Goal: Task Accomplishment & Management: Manage account settings

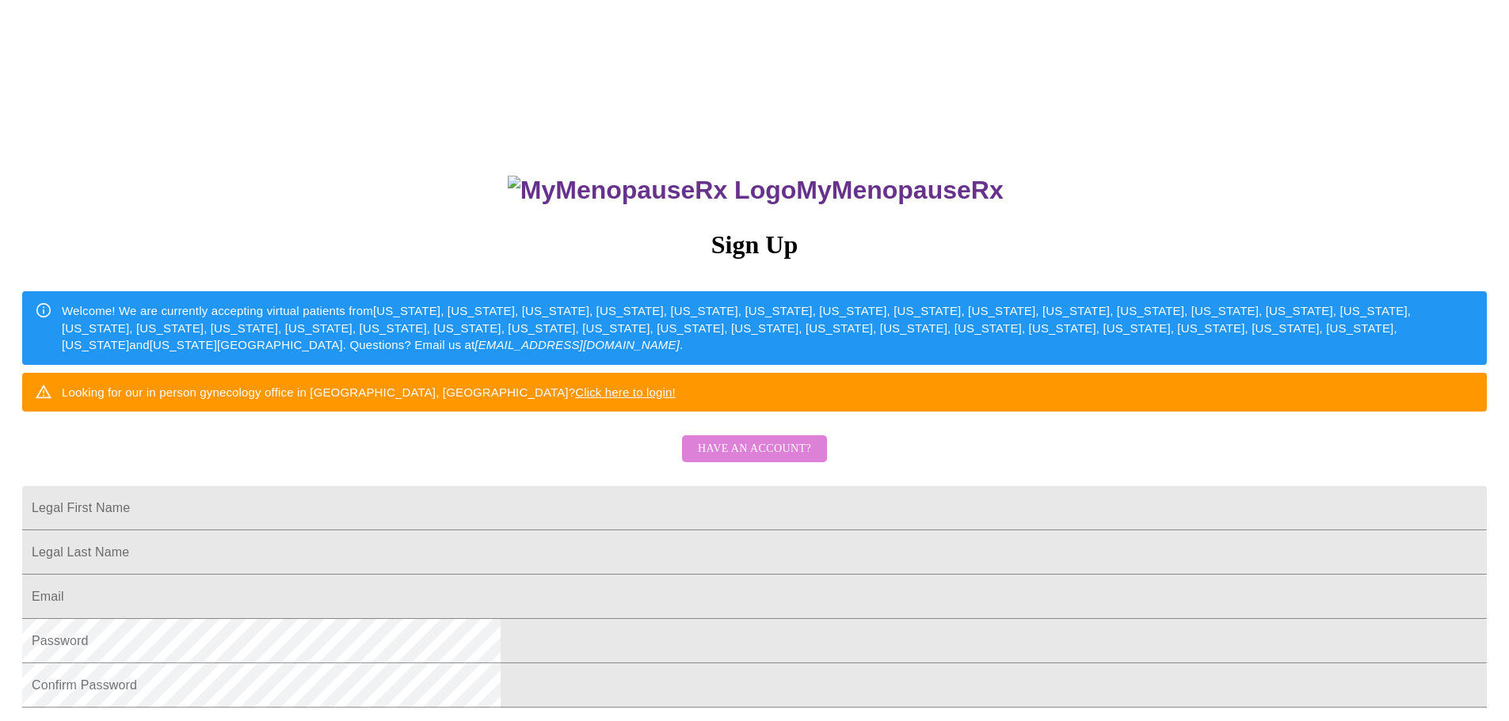
click at [743, 459] on span "Have an account?" at bounding box center [754, 449] width 113 height 20
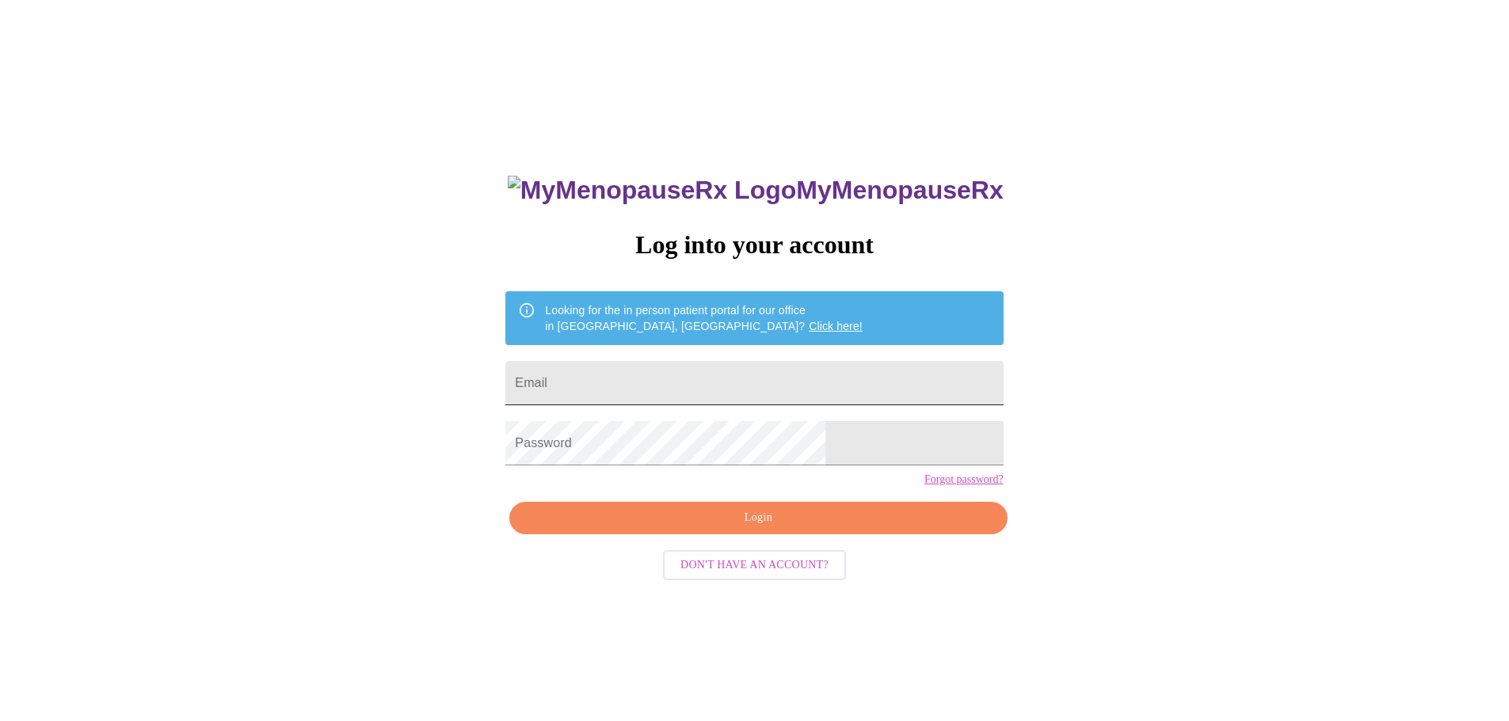
click at [765, 380] on input "Email" at bounding box center [753, 383] width 497 height 44
click at [1048, 226] on div "MyMenopauseRx Log into your account Looking for the in person patient portal fo…" at bounding box center [754, 439] width 1496 height 866
drag, startPoint x: 644, startPoint y: 242, endPoint x: 835, endPoint y: 246, distance: 191.7
click at [827, 261] on div "MyMenopauseRx Log into your account Looking for the in person patient portal fo…" at bounding box center [753, 510] width 529 height 721
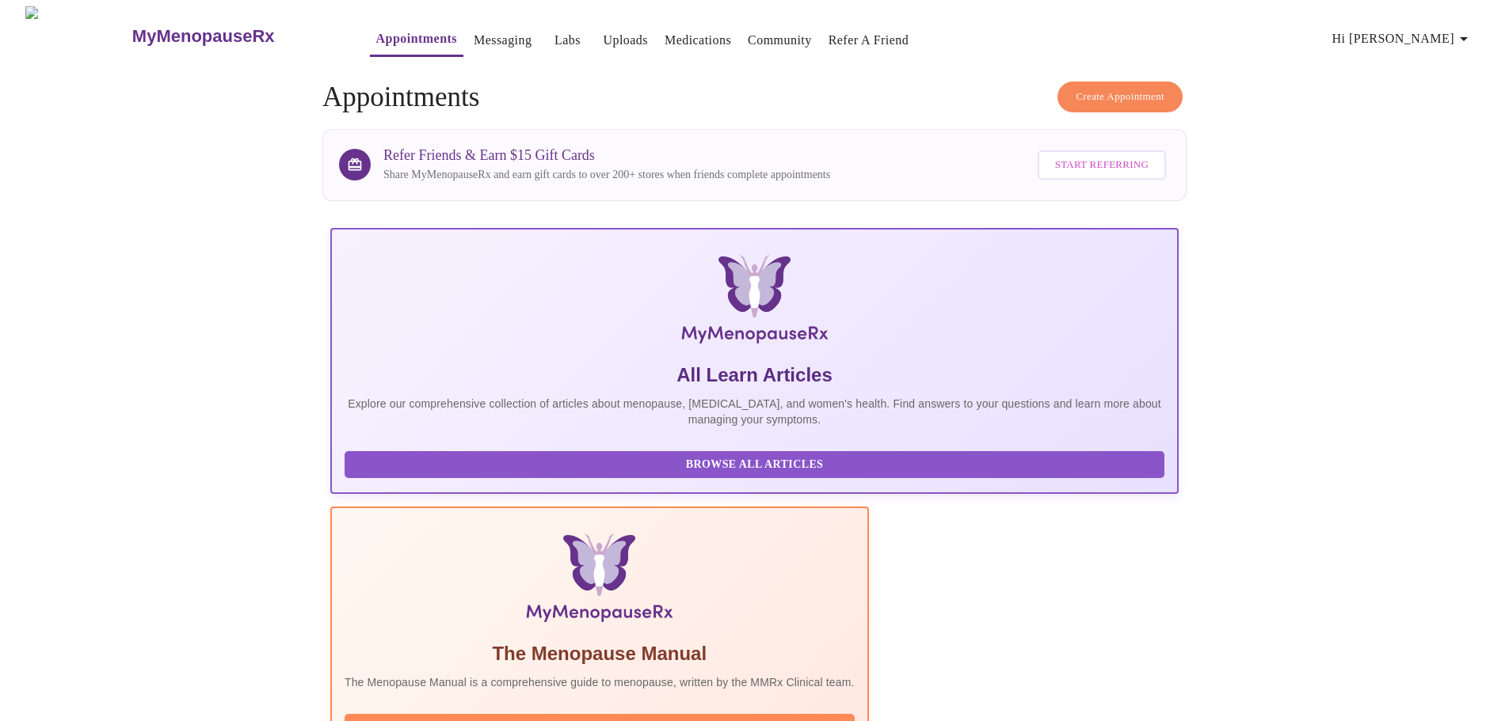
click at [1456, 40] on span "Hi Delena" at bounding box center [1402, 39] width 141 height 22
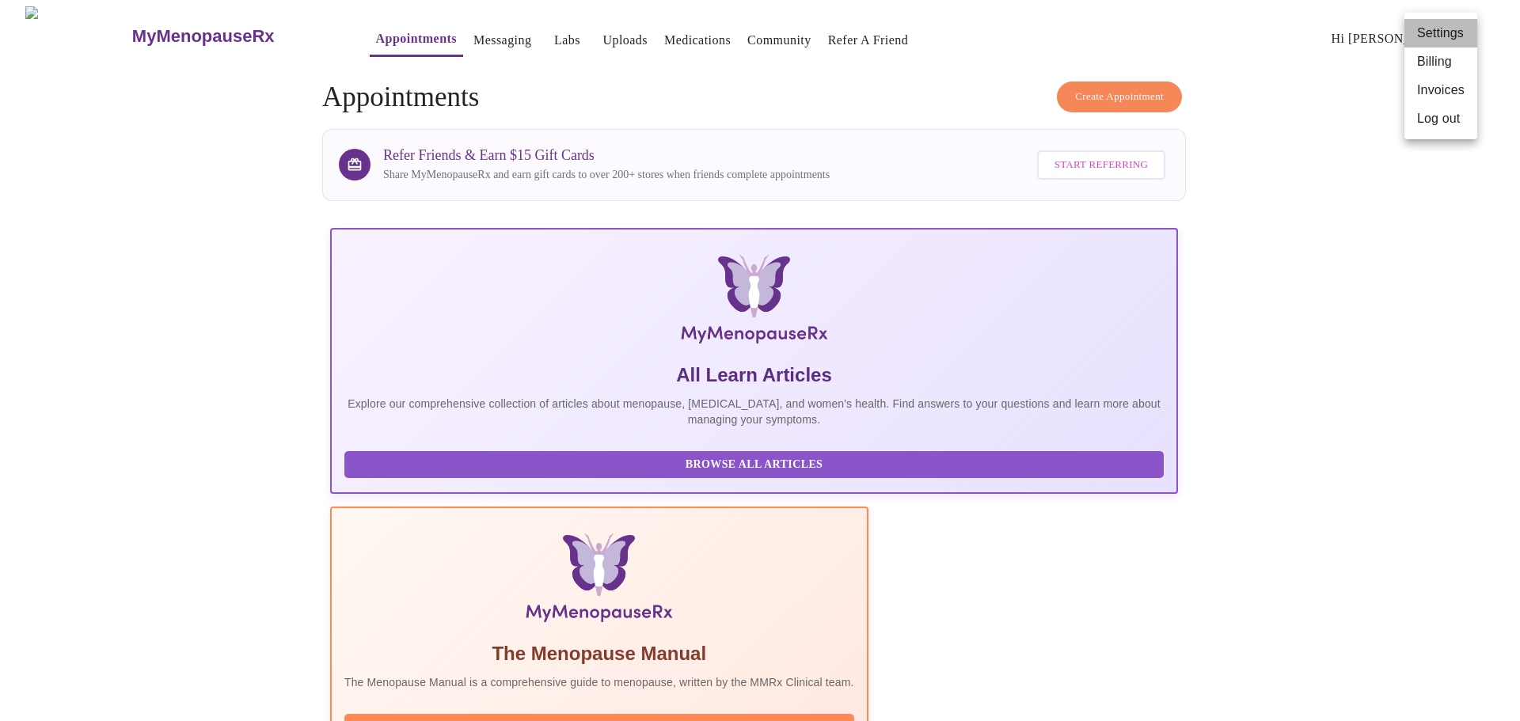
click at [1436, 32] on li "Settings" at bounding box center [1441, 33] width 73 height 29
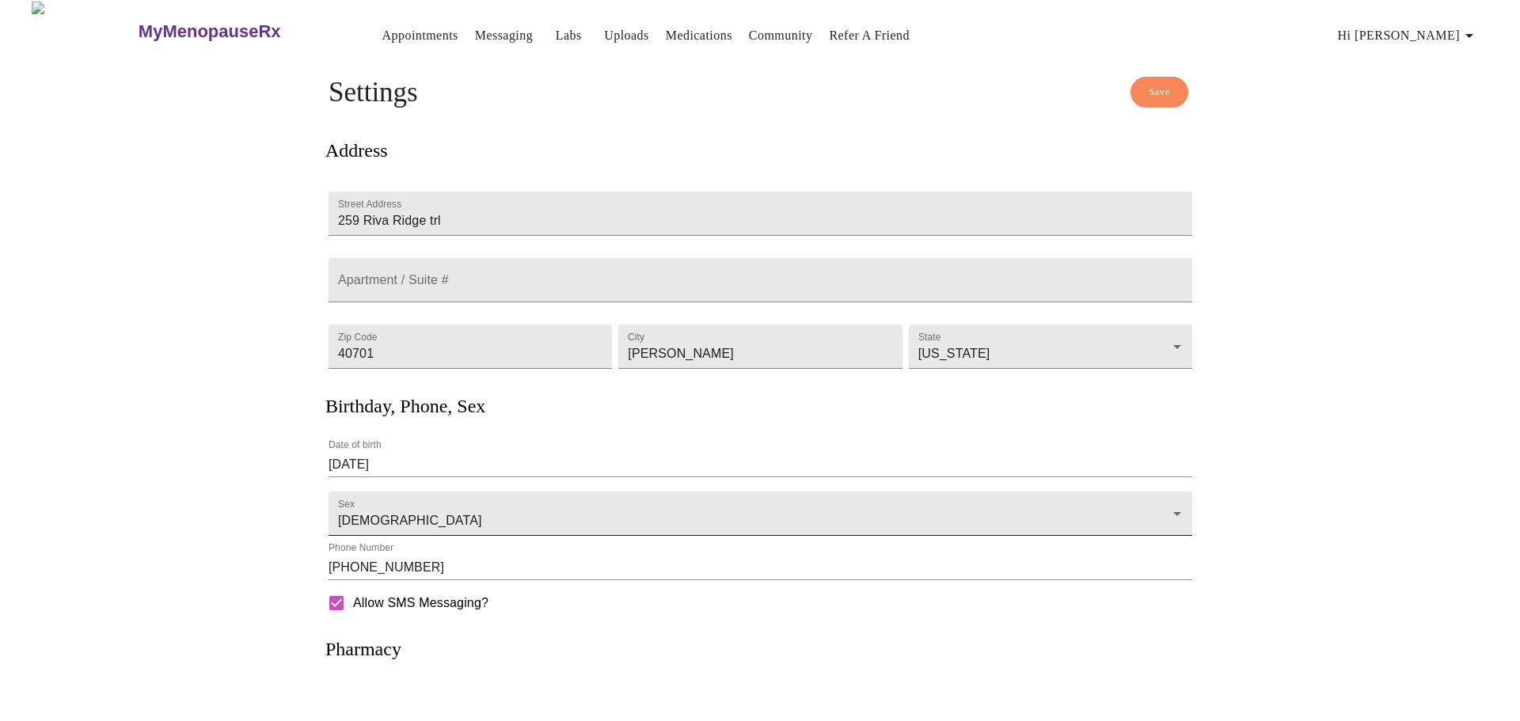
scroll to position [142, 0]
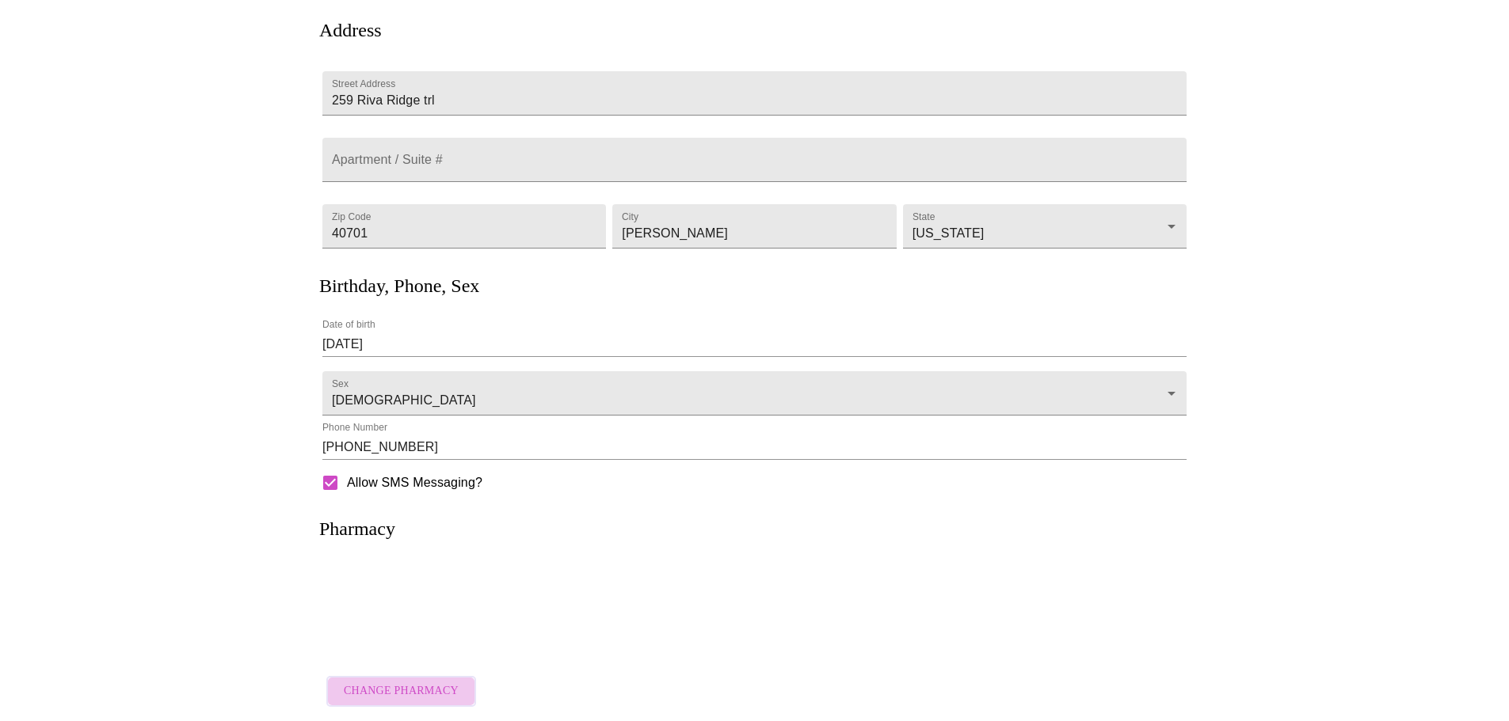
click at [416, 689] on span "Change Pharmacy" at bounding box center [401, 692] width 115 height 20
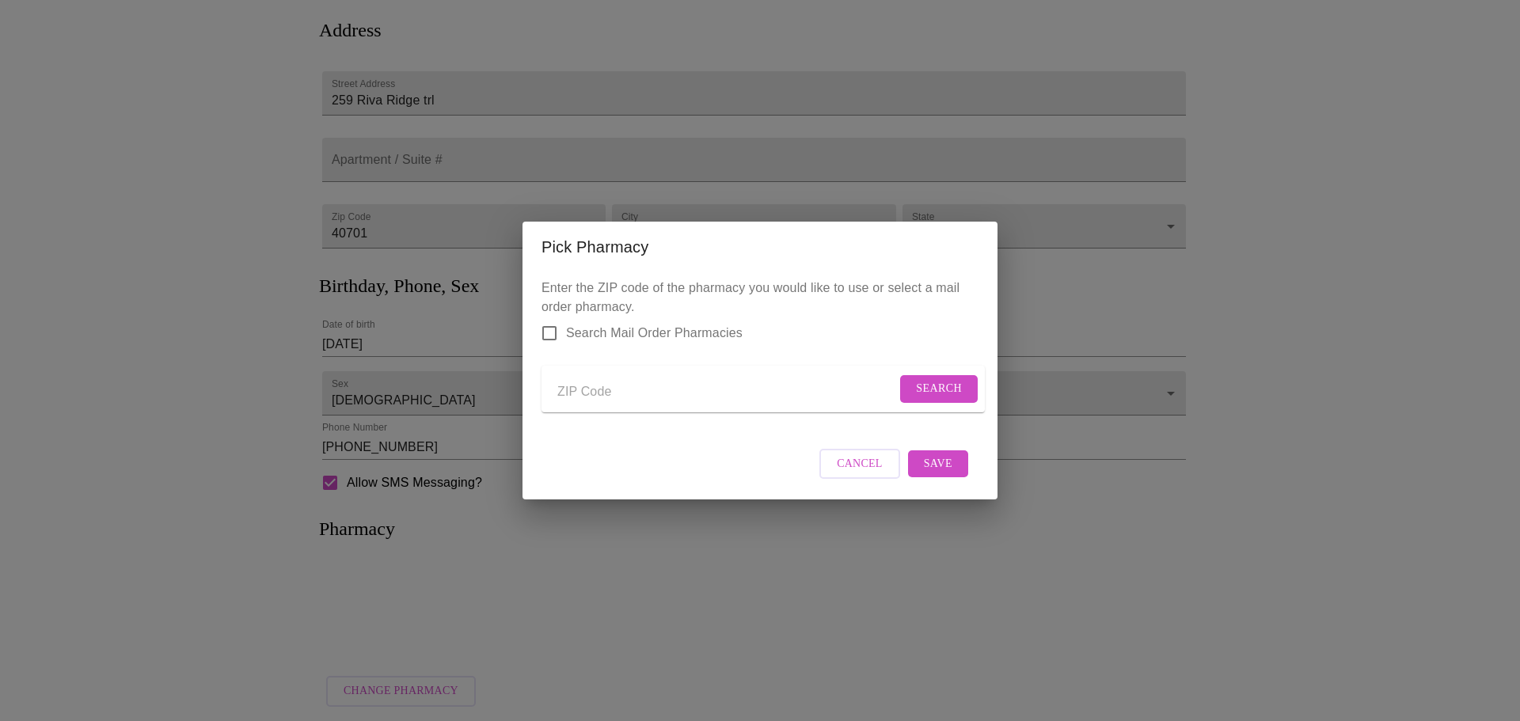
click at [626, 385] on input "Send a message to your care team" at bounding box center [726, 391] width 339 height 25
paste input "40701"
type input "40701"
click at [924, 379] on span "Search" at bounding box center [939, 389] width 46 height 20
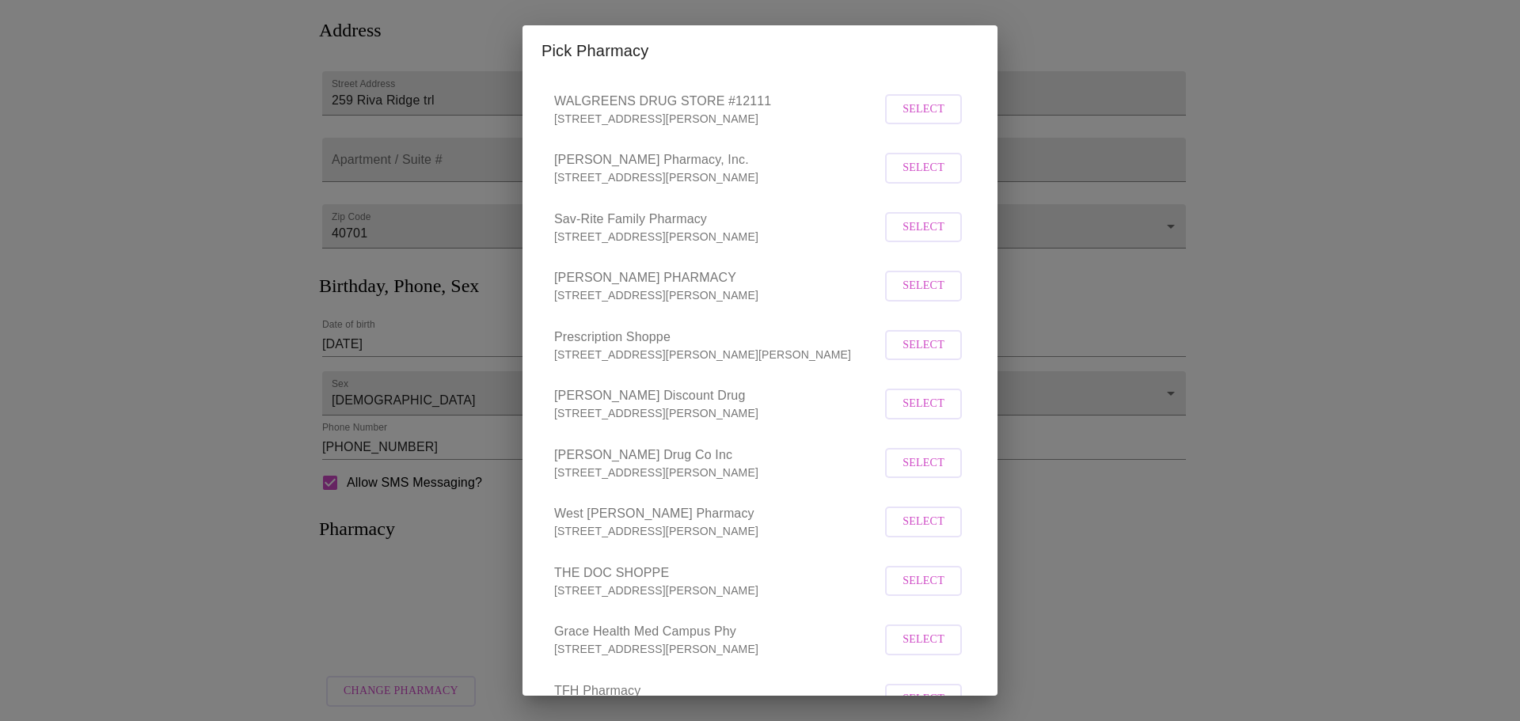
scroll to position [475, 0]
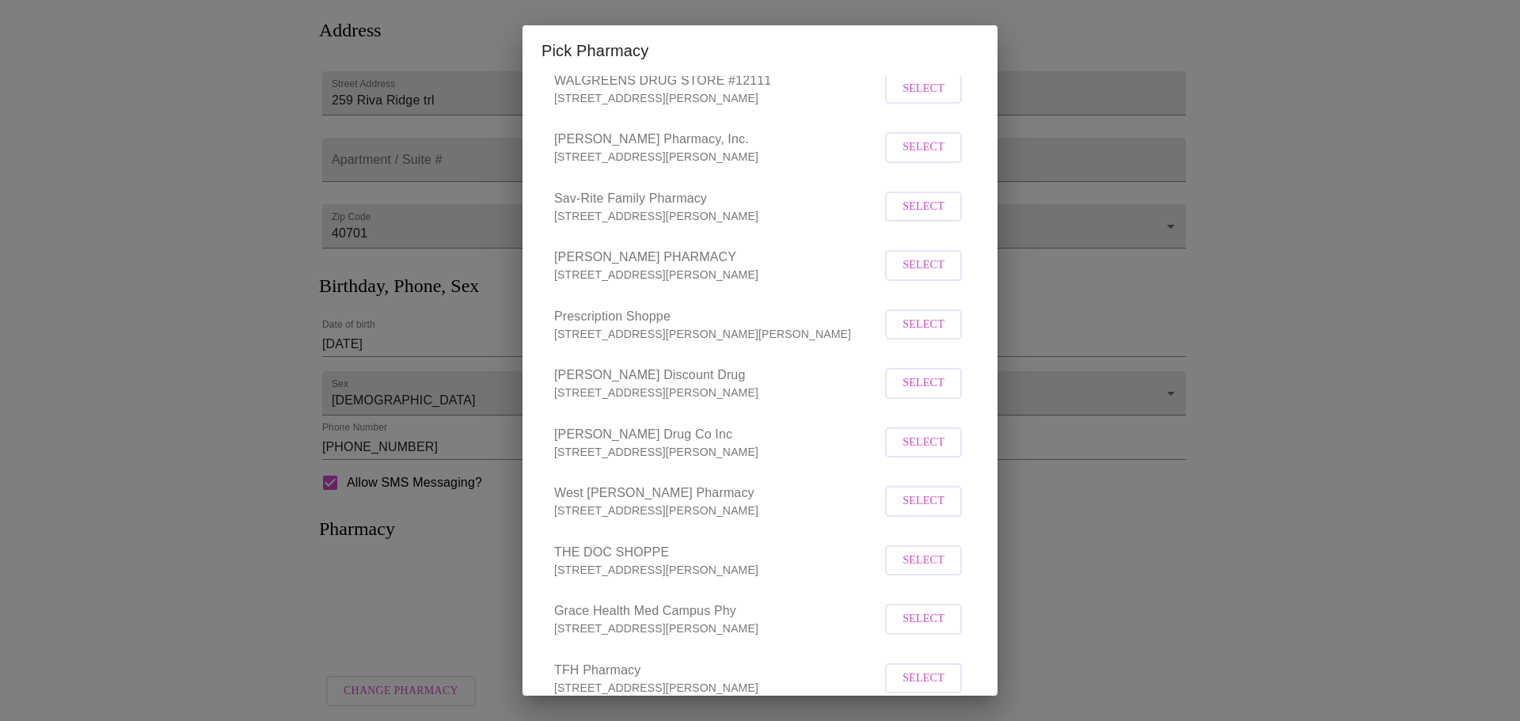
click at [915, 505] on span "Select" at bounding box center [924, 502] width 42 height 20
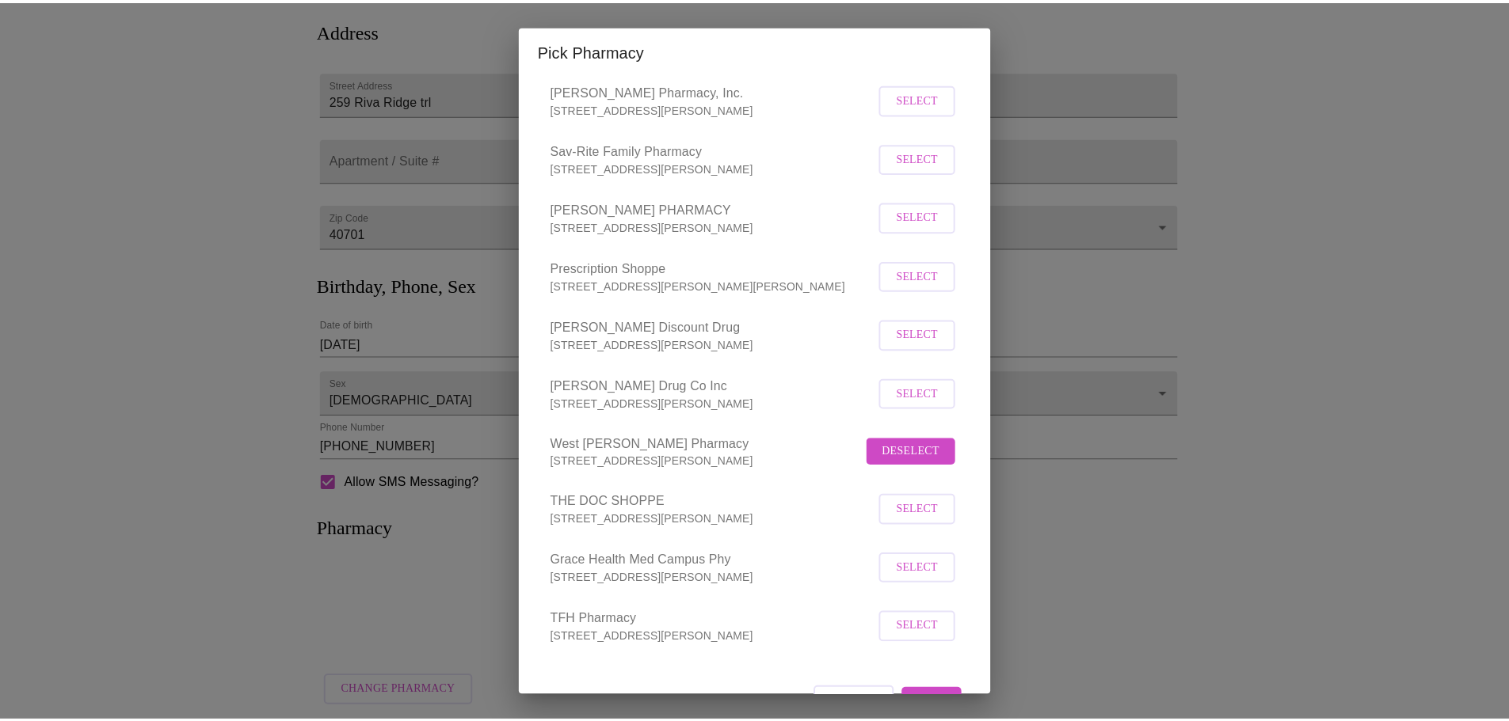
scroll to position [572, 0]
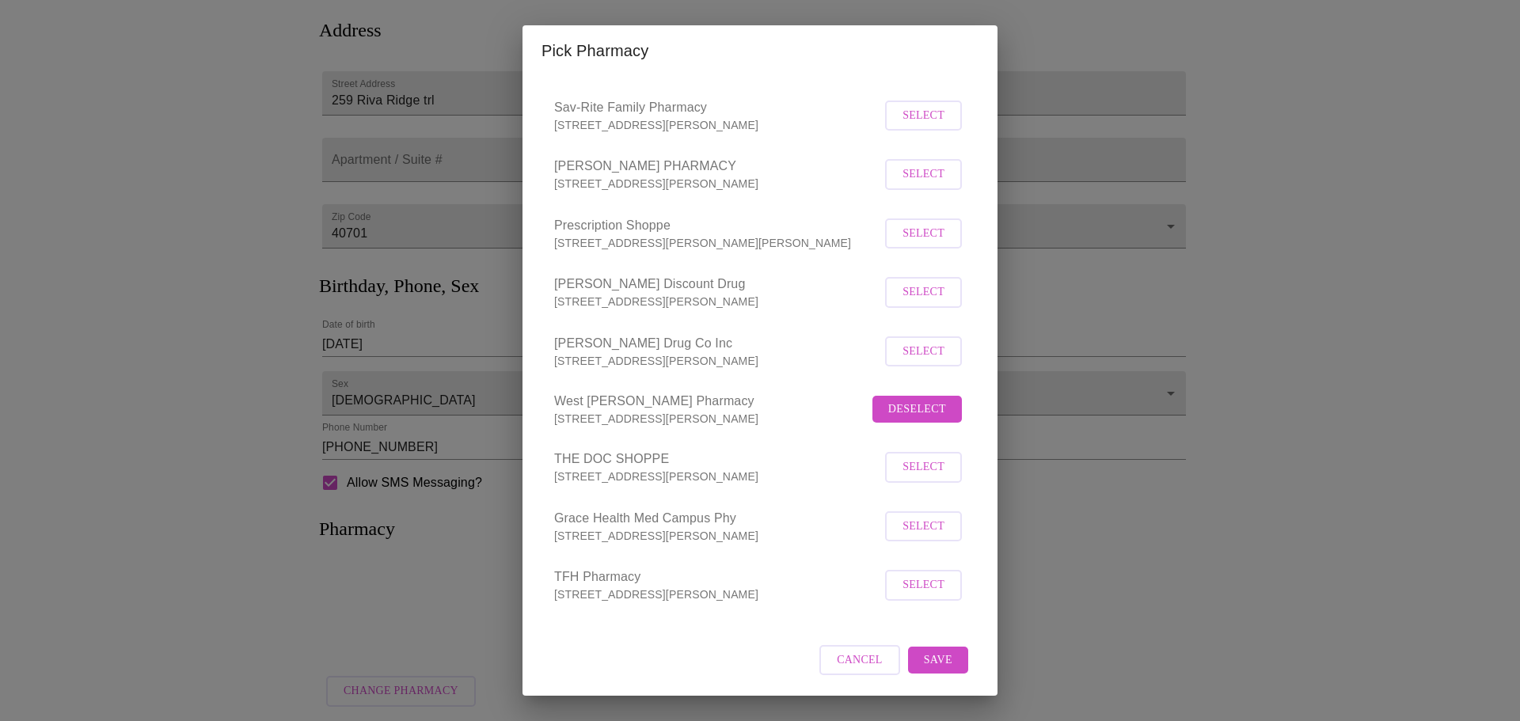
click at [930, 665] on span "Save" at bounding box center [938, 661] width 29 height 20
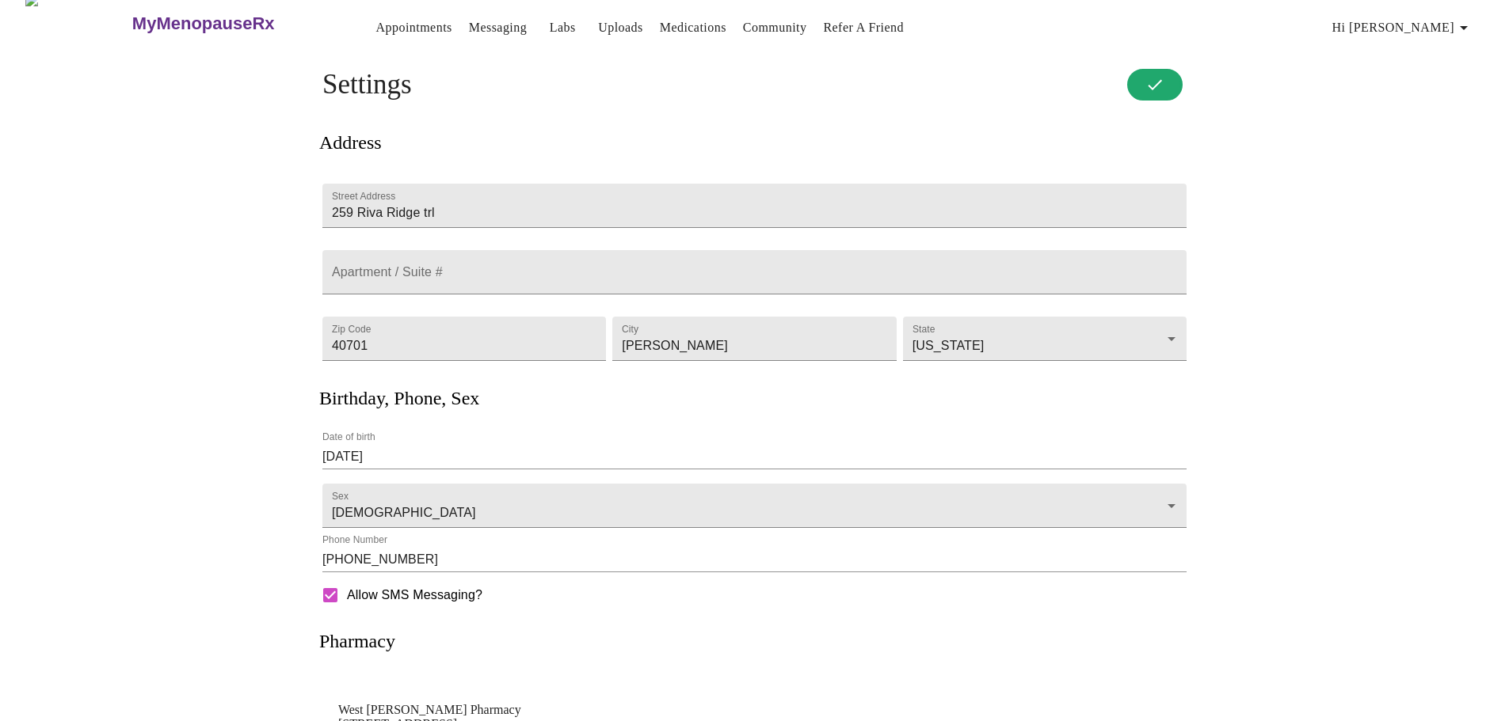
scroll to position [0, 0]
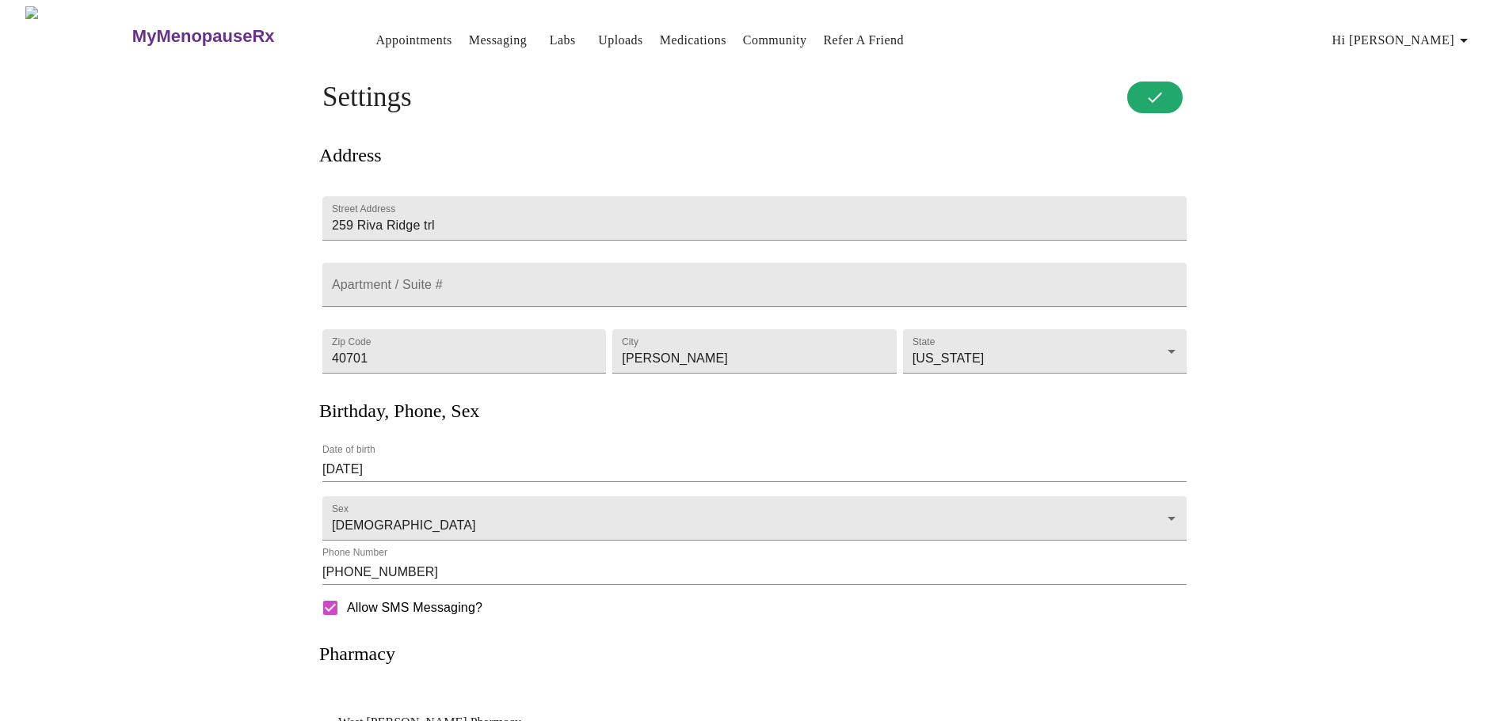
click at [1433, 36] on span "Hi Delena" at bounding box center [1402, 40] width 141 height 22
click at [1435, 122] on li "Log out" at bounding box center [1441, 119] width 73 height 29
